Goal: Transaction & Acquisition: Purchase product/service

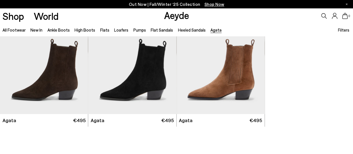
scroll to position [48, 0]
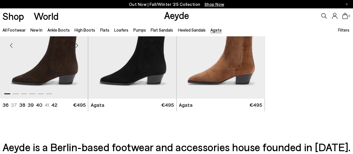
click at [53, 64] on img "1 / 6" at bounding box center [44, 43] width 88 height 111
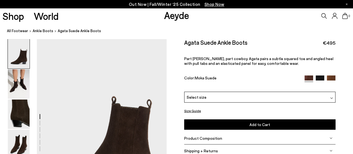
scroll to position [35, 0]
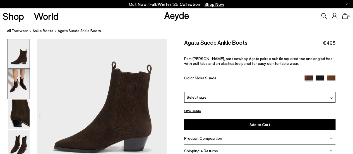
click at [16, 83] on img at bounding box center [19, 83] width 22 height 29
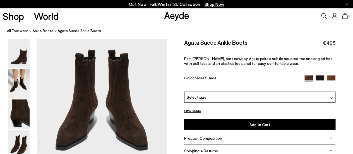
scroll to position [722, 0]
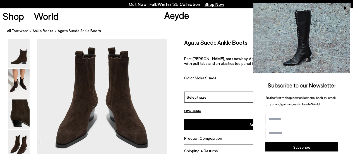
click at [178, 78] on div "Size Guide Shoes Belt Our shoes come in European sizing. The easiest way to mea…" at bounding box center [259, 100] width 186 height 123
